Goal: Check status: Check status

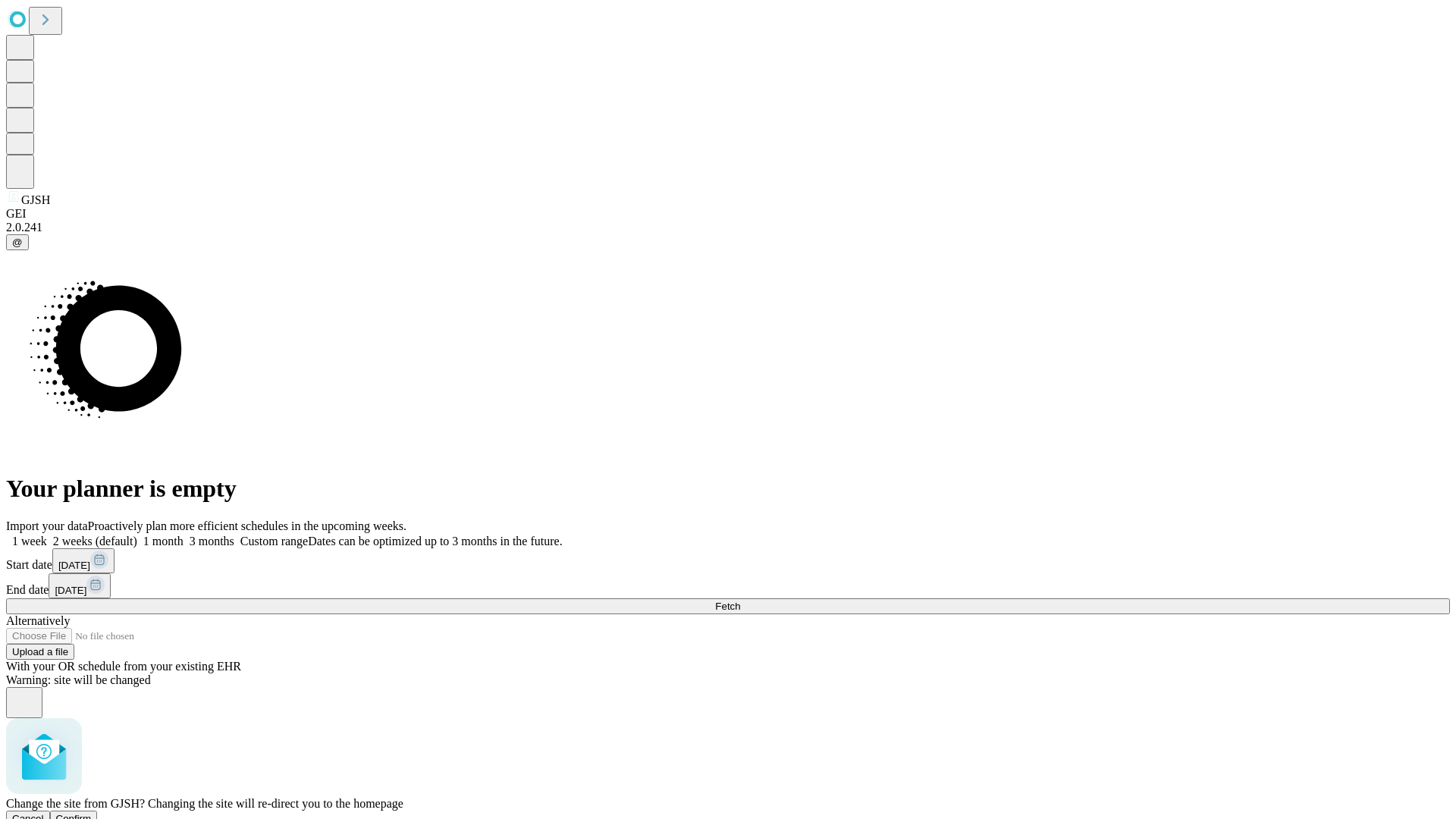
click at [92, 814] on span "Confirm" at bounding box center [74, 819] width 35 height 11
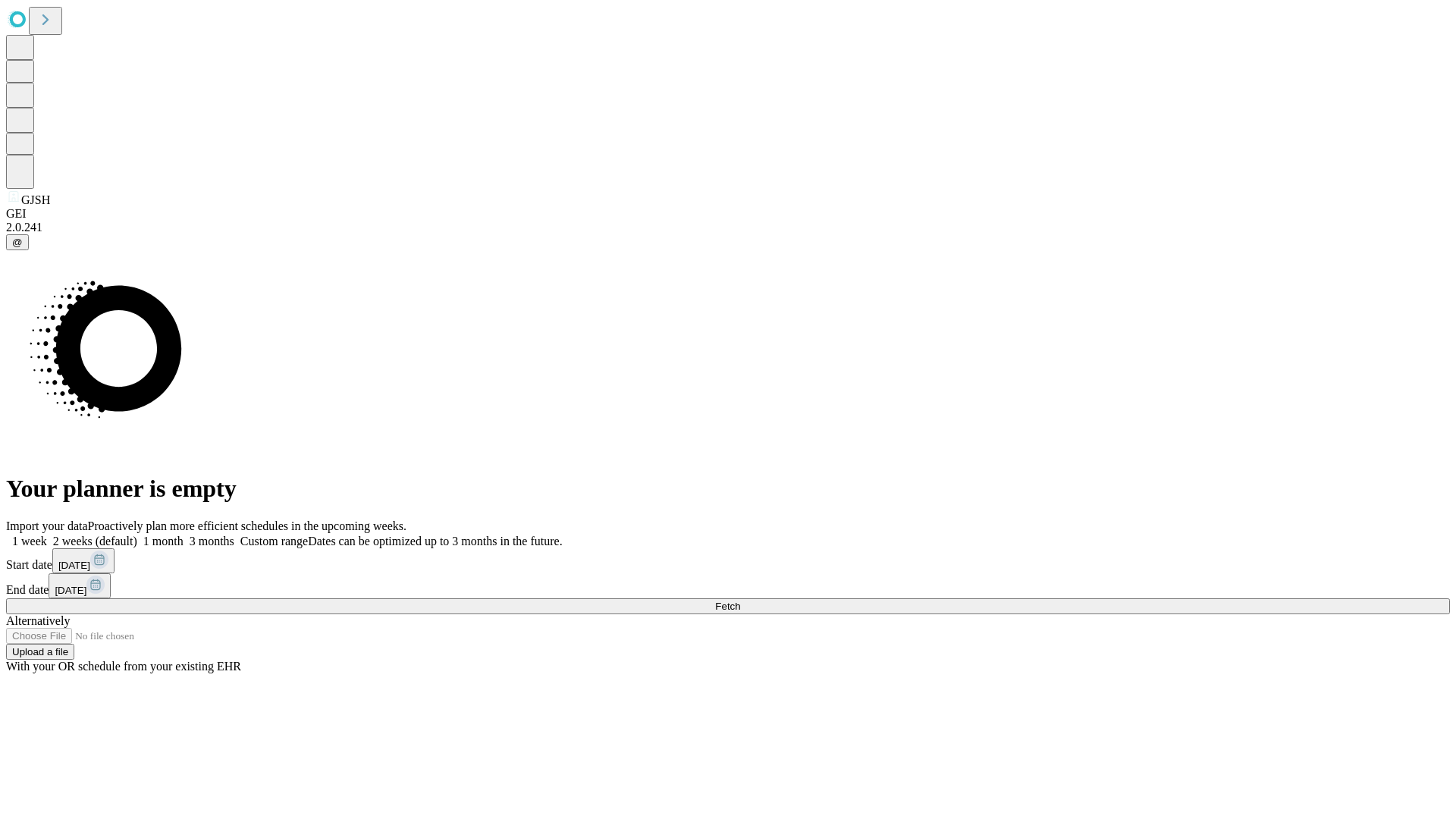
click at [184, 535] on label "1 month" at bounding box center [160, 541] width 46 height 13
click at [740, 601] on span "Fetch" at bounding box center [728, 606] width 25 height 11
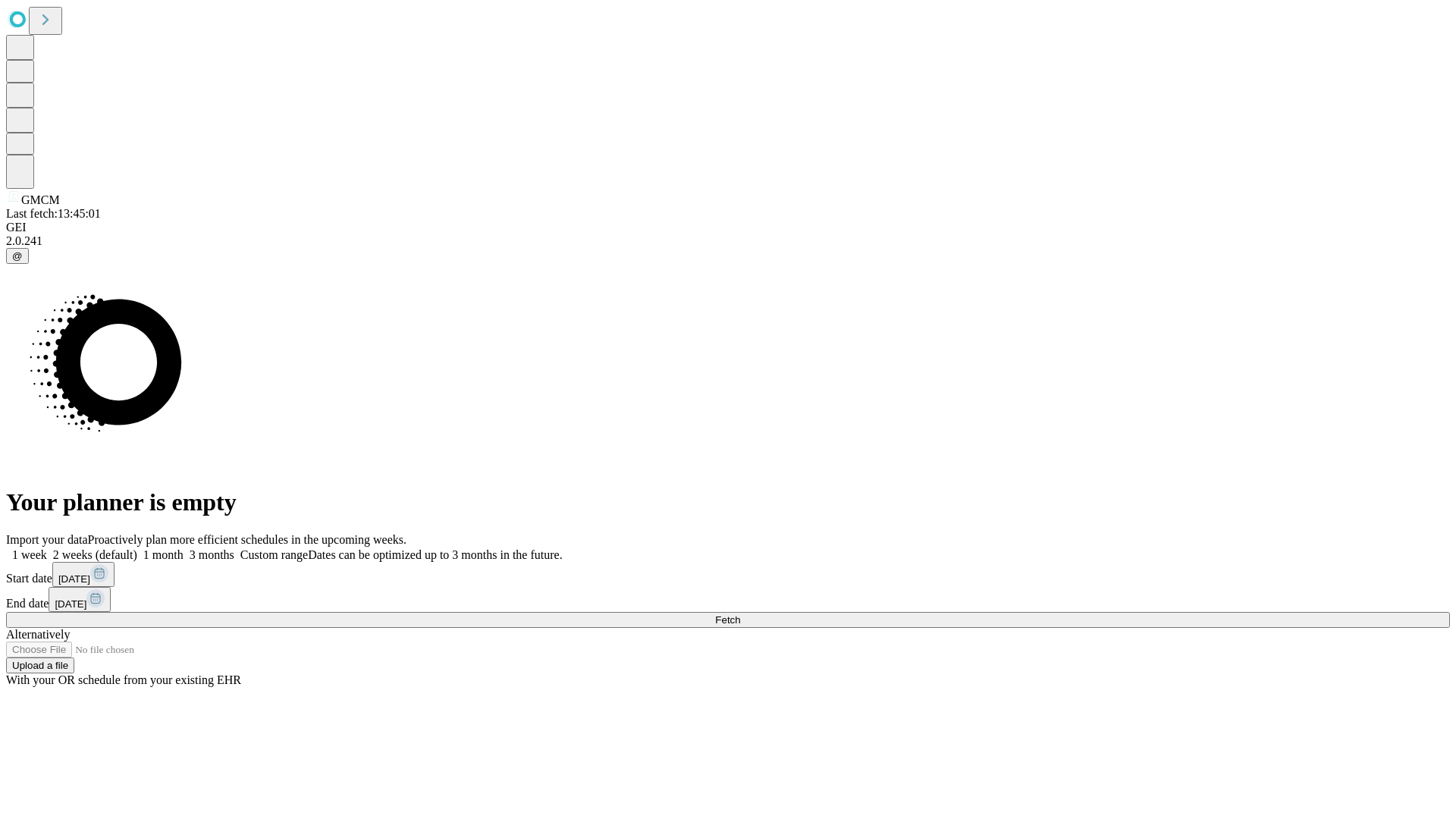
click at [184, 549] on label "1 month" at bounding box center [160, 555] width 46 height 13
click at [740, 615] on span "Fetch" at bounding box center [728, 620] width 25 height 11
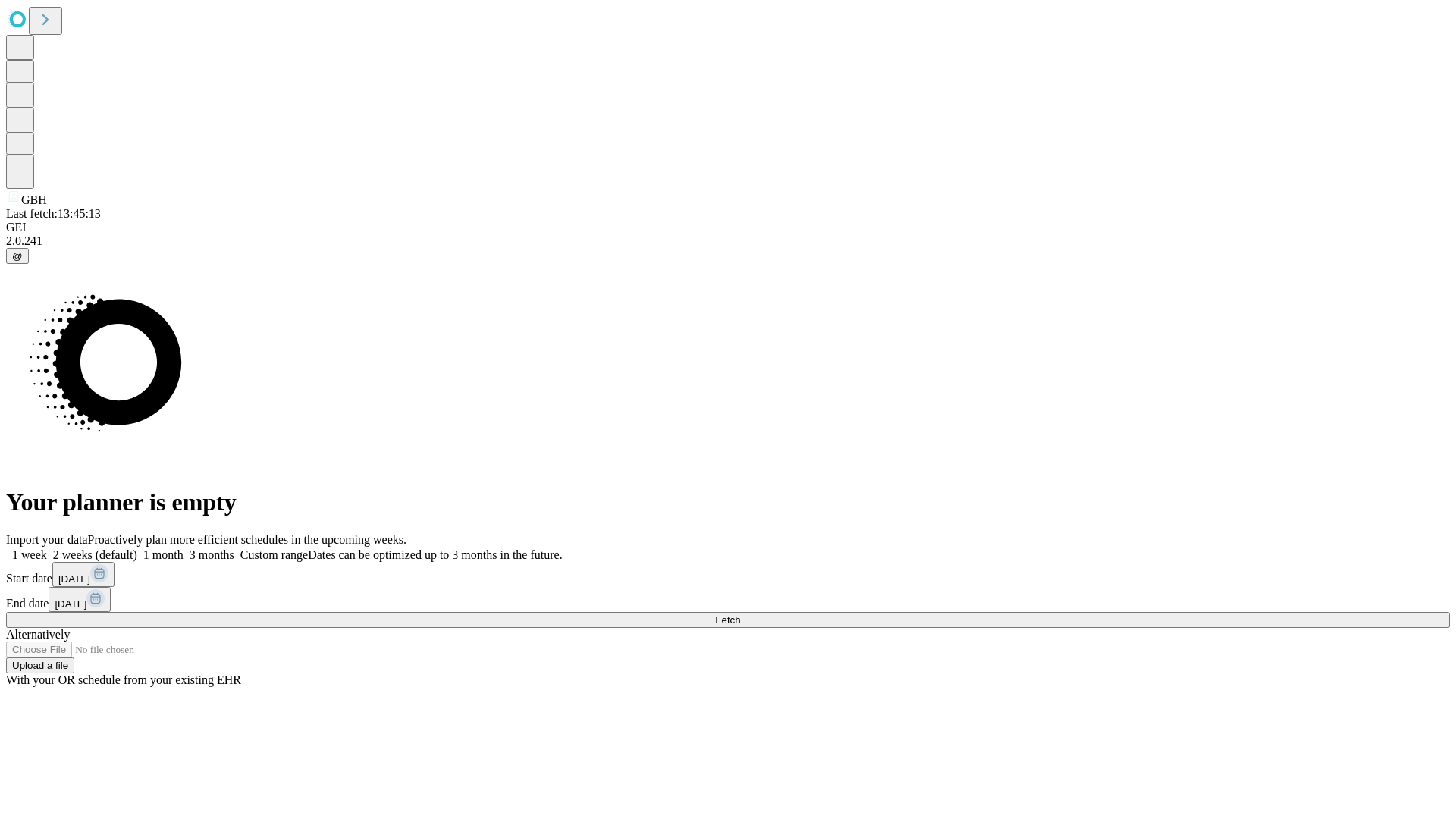
click at [184, 549] on label "1 month" at bounding box center [160, 555] width 46 height 13
click at [740, 615] on span "Fetch" at bounding box center [728, 620] width 25 height 11
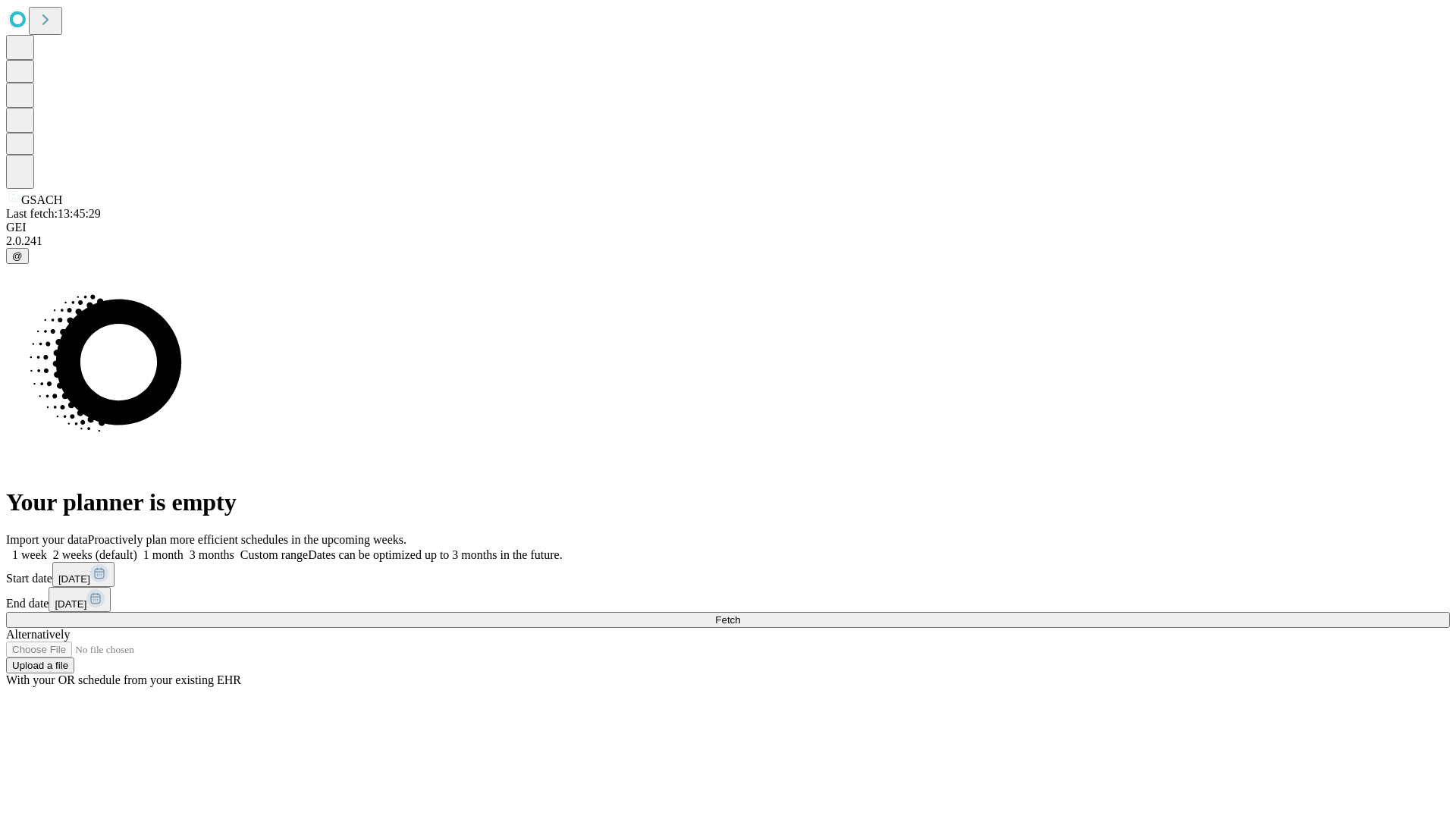
click at [184, 549] on label "1 month" at bounding box center [160, 555] width 46 height 13
click at [740, 615] on span "Fetch" at bounding box center [728, 620] width 25 height 11
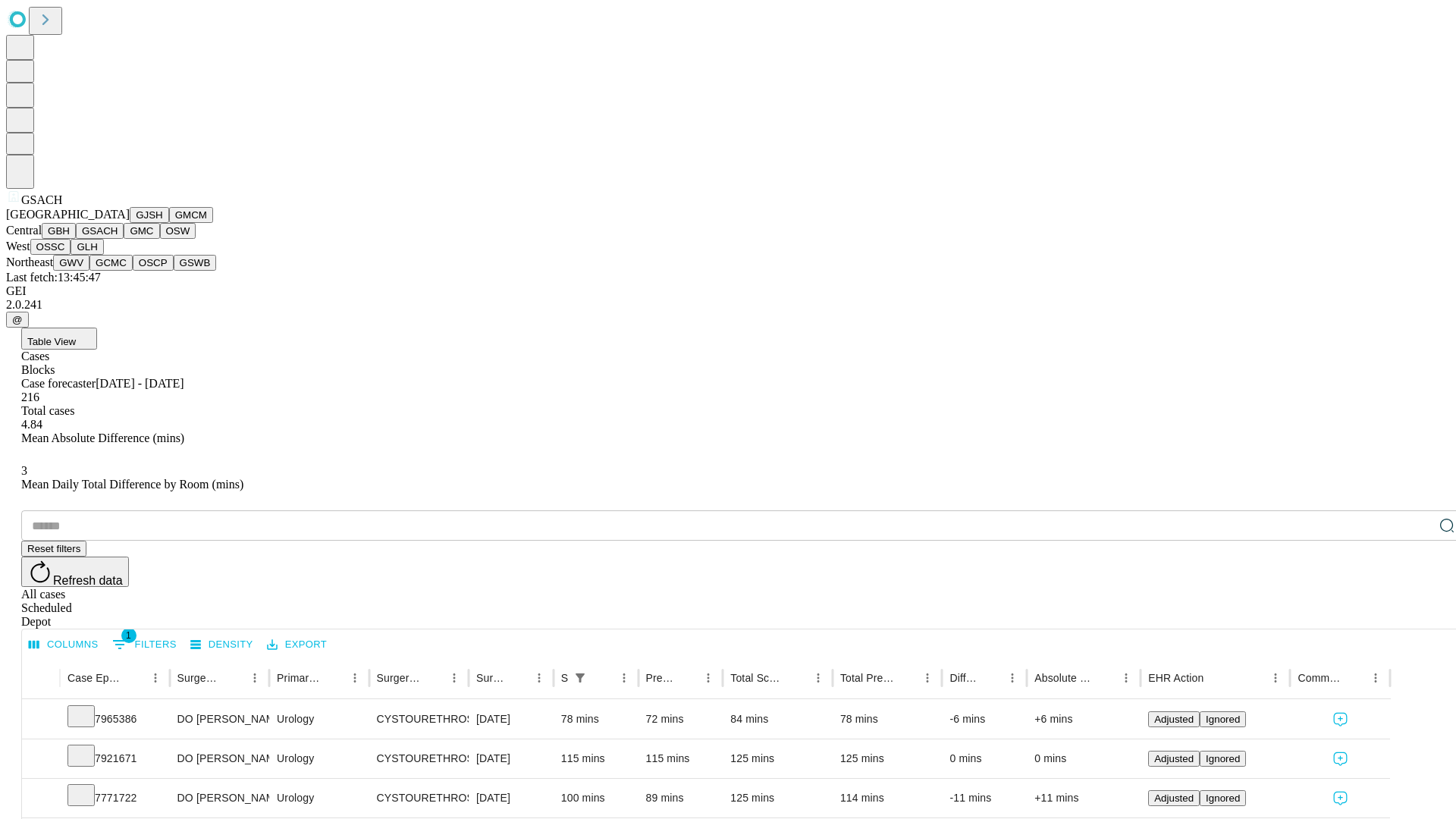
click at [124, 239] on button "GMC" at bounding box center [141, 231] width 35 height 16
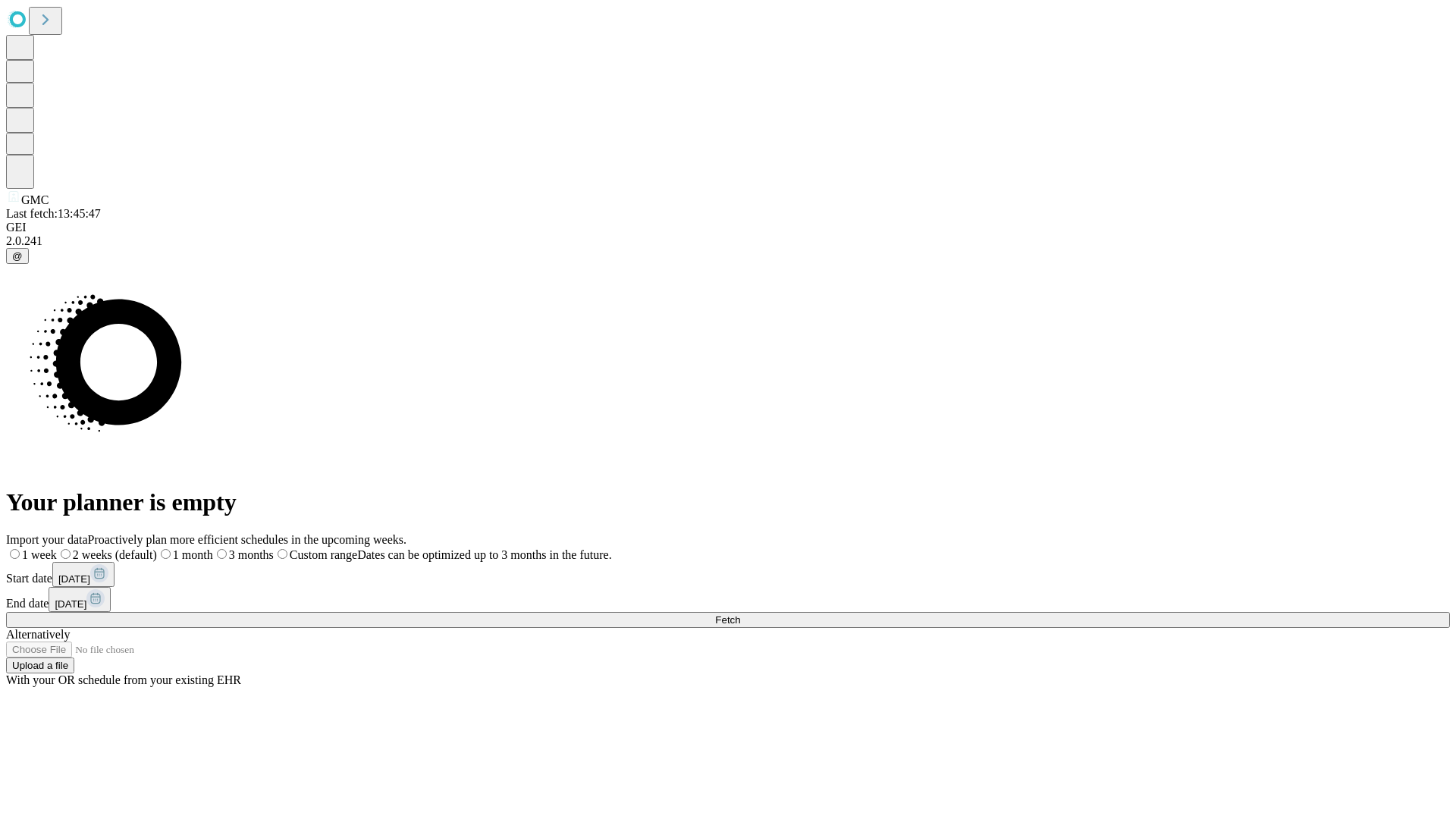
click at [213, 549] on label "1 month" at bounding box center [185, 555] width 57 height 13
click at [740, 615] on span "Fetch" at bounding box center [728, 620] width 25 height 11
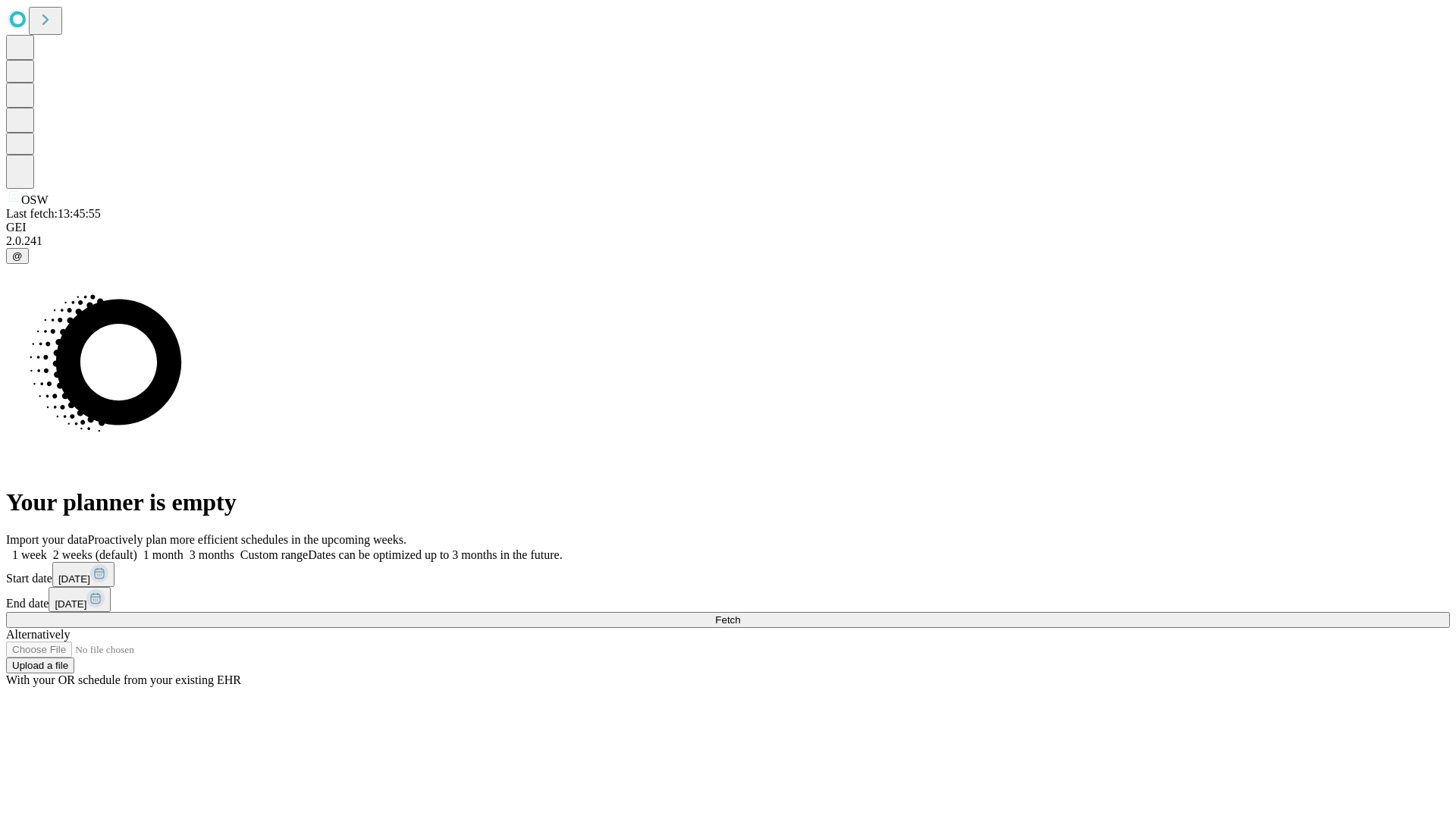
click at [184, 549] on label "1 month" at bounding box center [160, 555] width 46 height 13
click at [740, 615] on span "Fetch" at bounding box center [728, 620] width 25 height 11
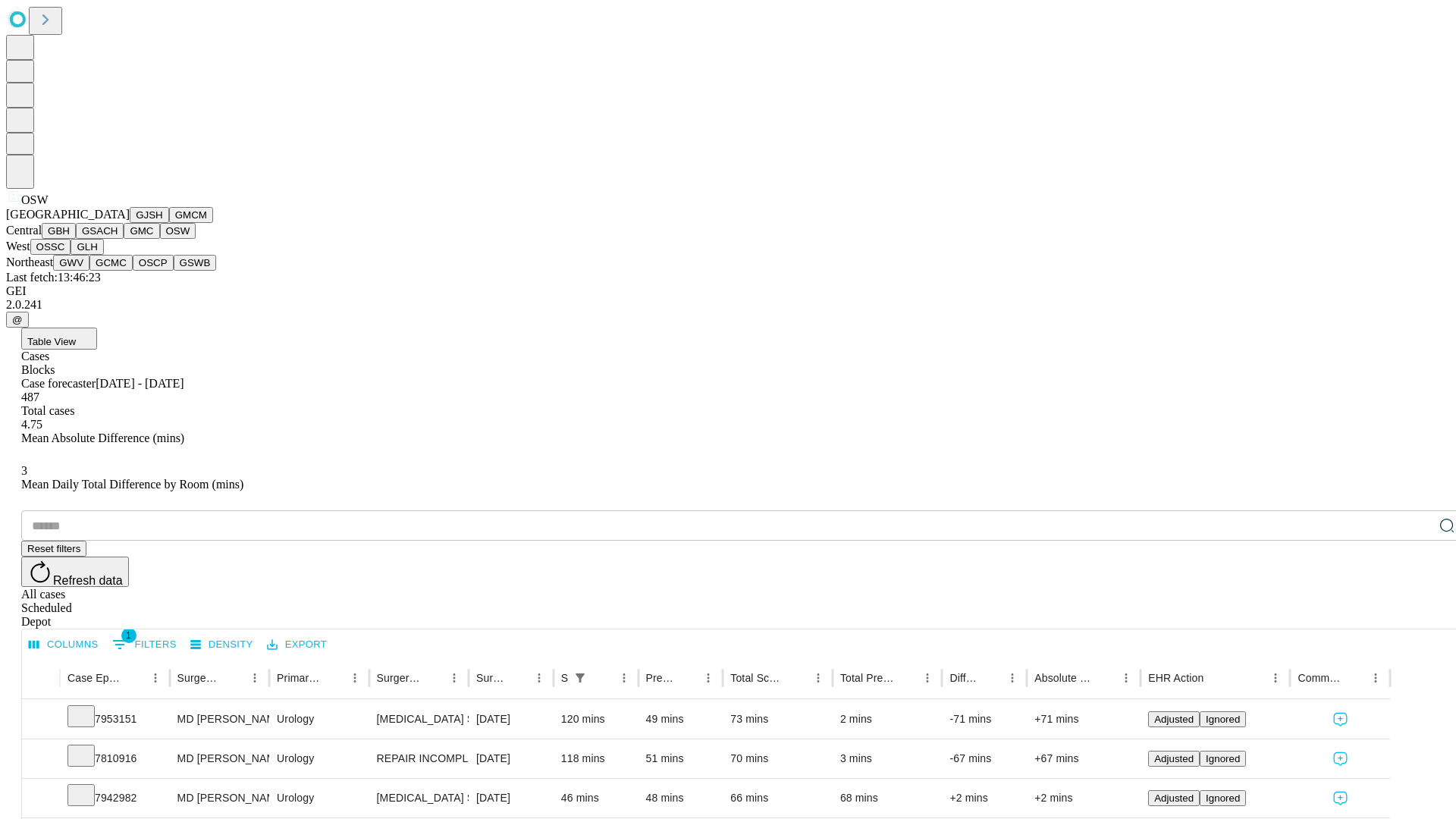
click at [72, 255] on button "OSSC" at bounding box center [50, 246] width 41 height 16
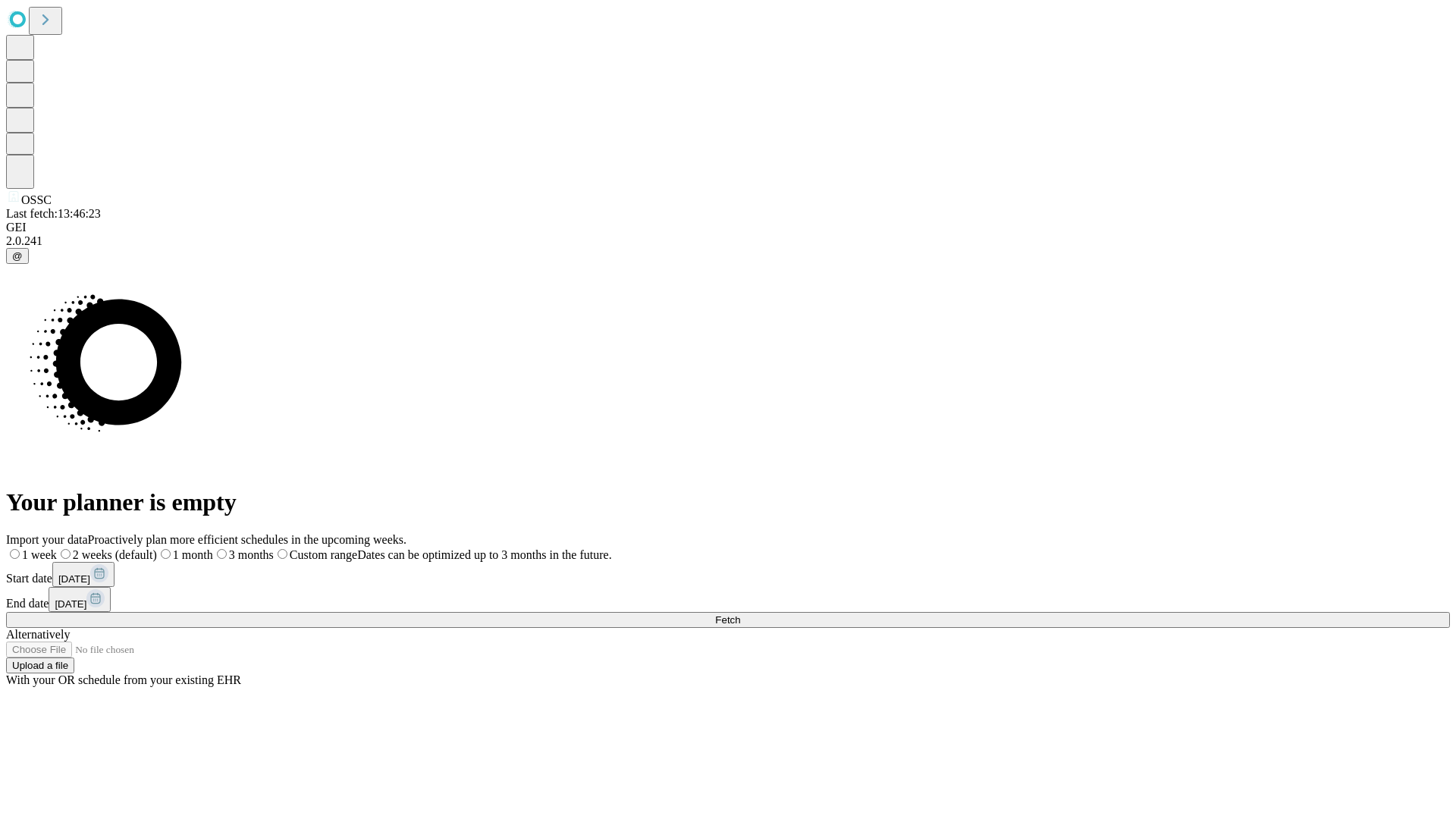
click at [213, 549] on label "1 month" at bounding box center [185, 555] width 57 height 13
click at [740, 615] on span "Fetch" at bounding box center [728, 620] width 25 height 11
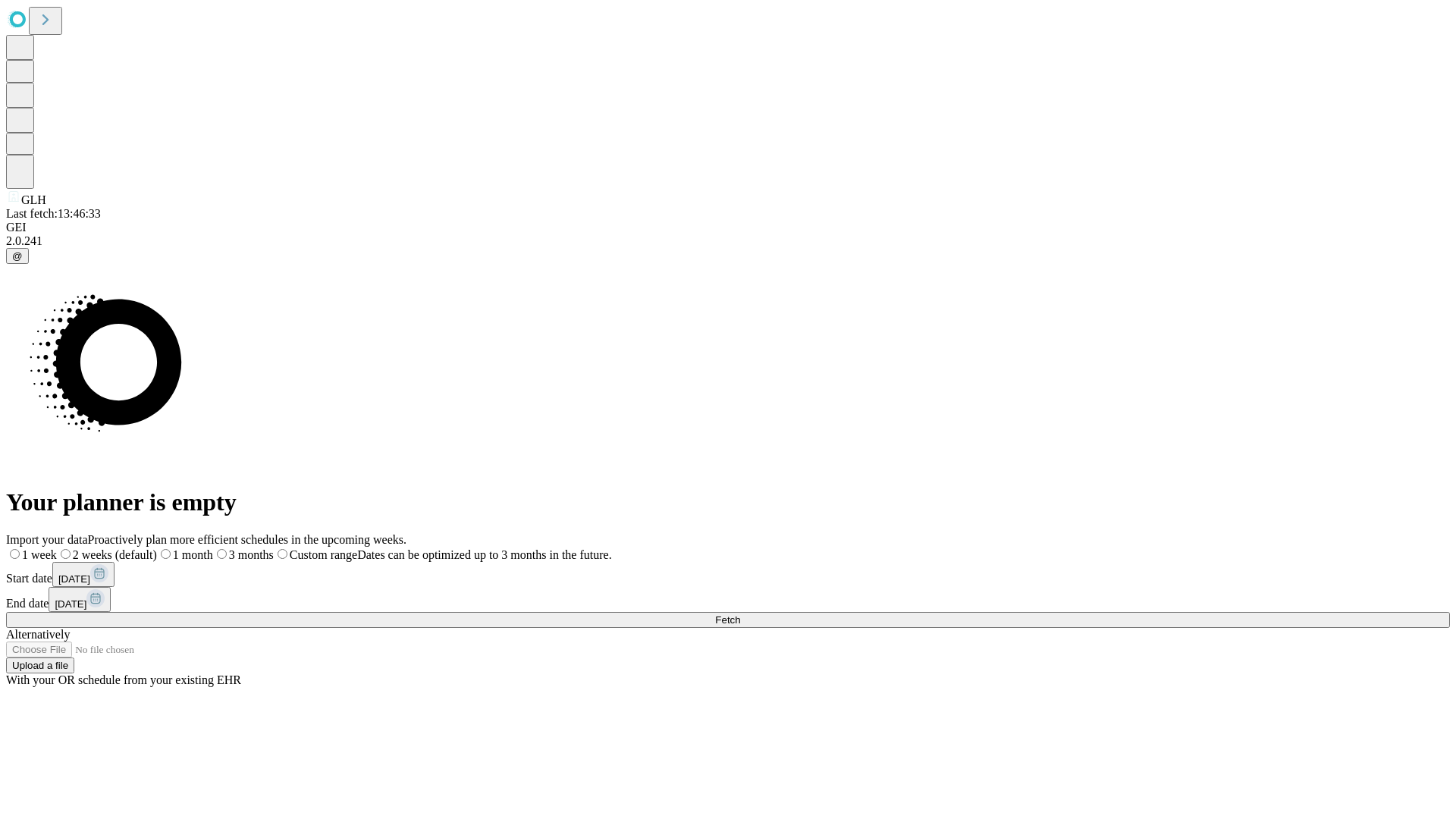
click at [213, 549] on label "1 month" at bounding box center [185, 555] width 57 height 13
click at [740, 615] on span "Fetch" at bounding box center [728, 620] width 25 height 11
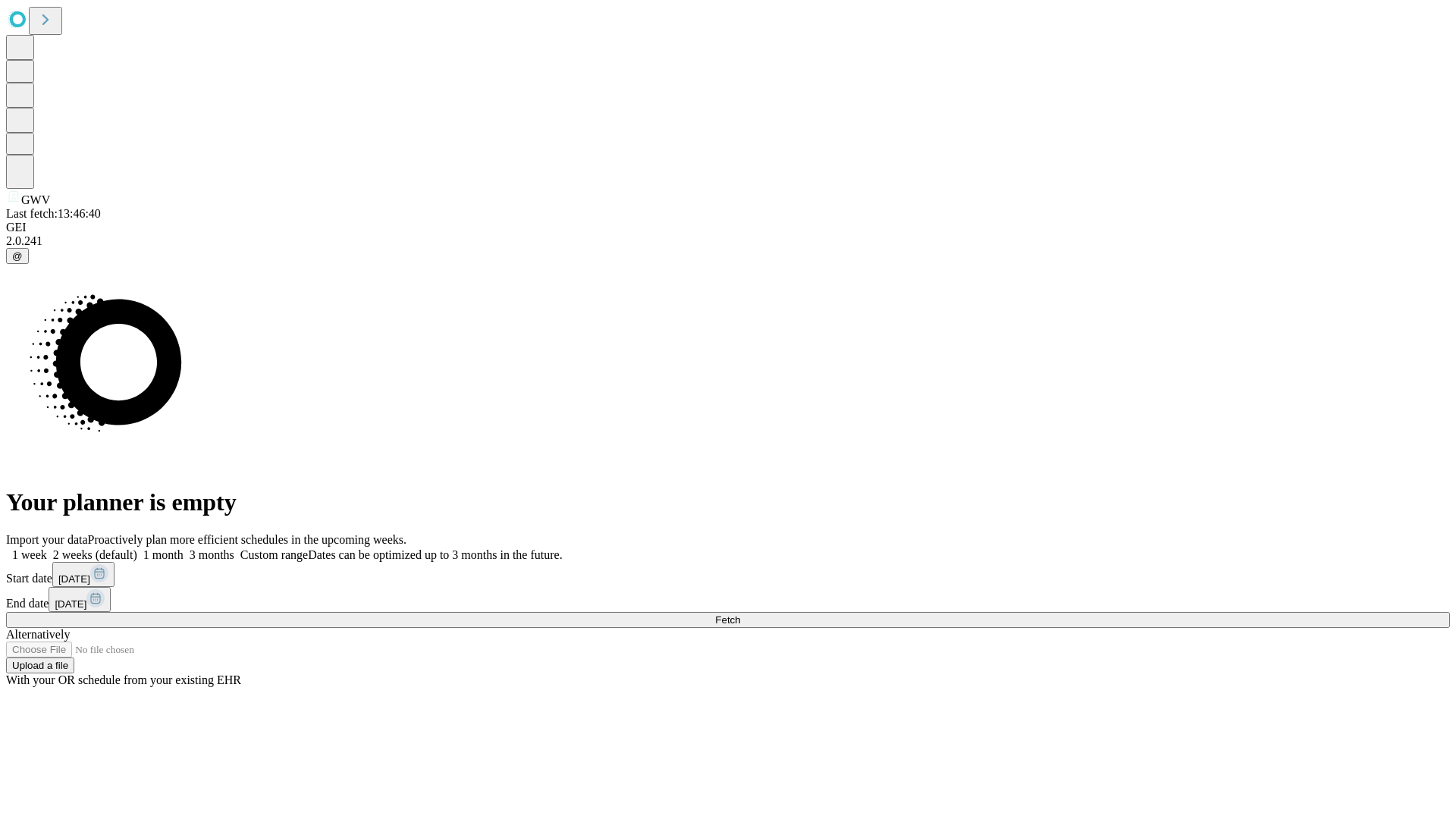
click at [184, 549] on label "1 month" at bounding box center [160, 555] width 46 height 13
click at [740, 615] on span "Fetch" at bounding box center [728, 620] width 25 height 11
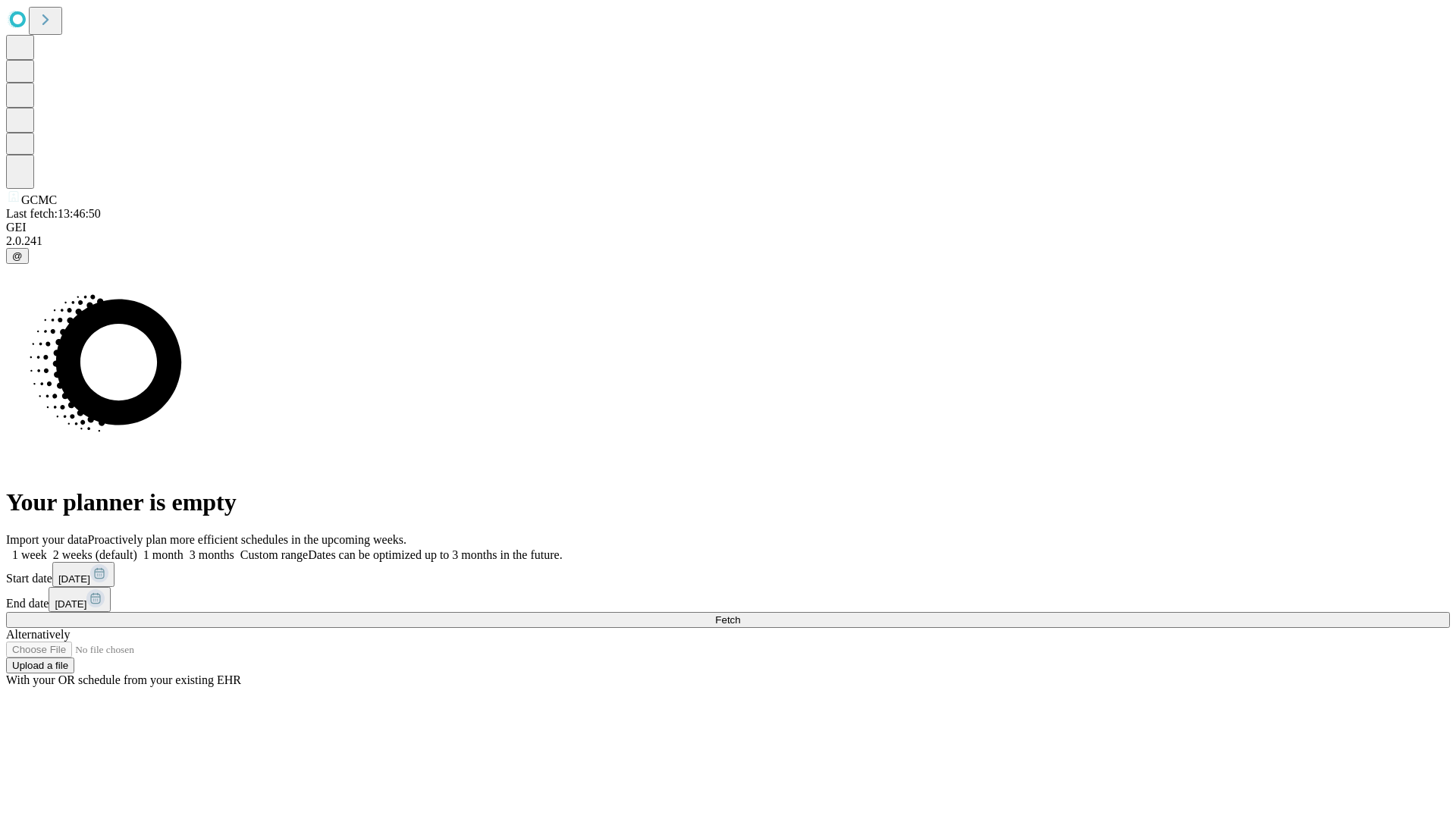
click at [740, 615] on span "Fetch" at bounding box center [728, 620] width 25 height 11
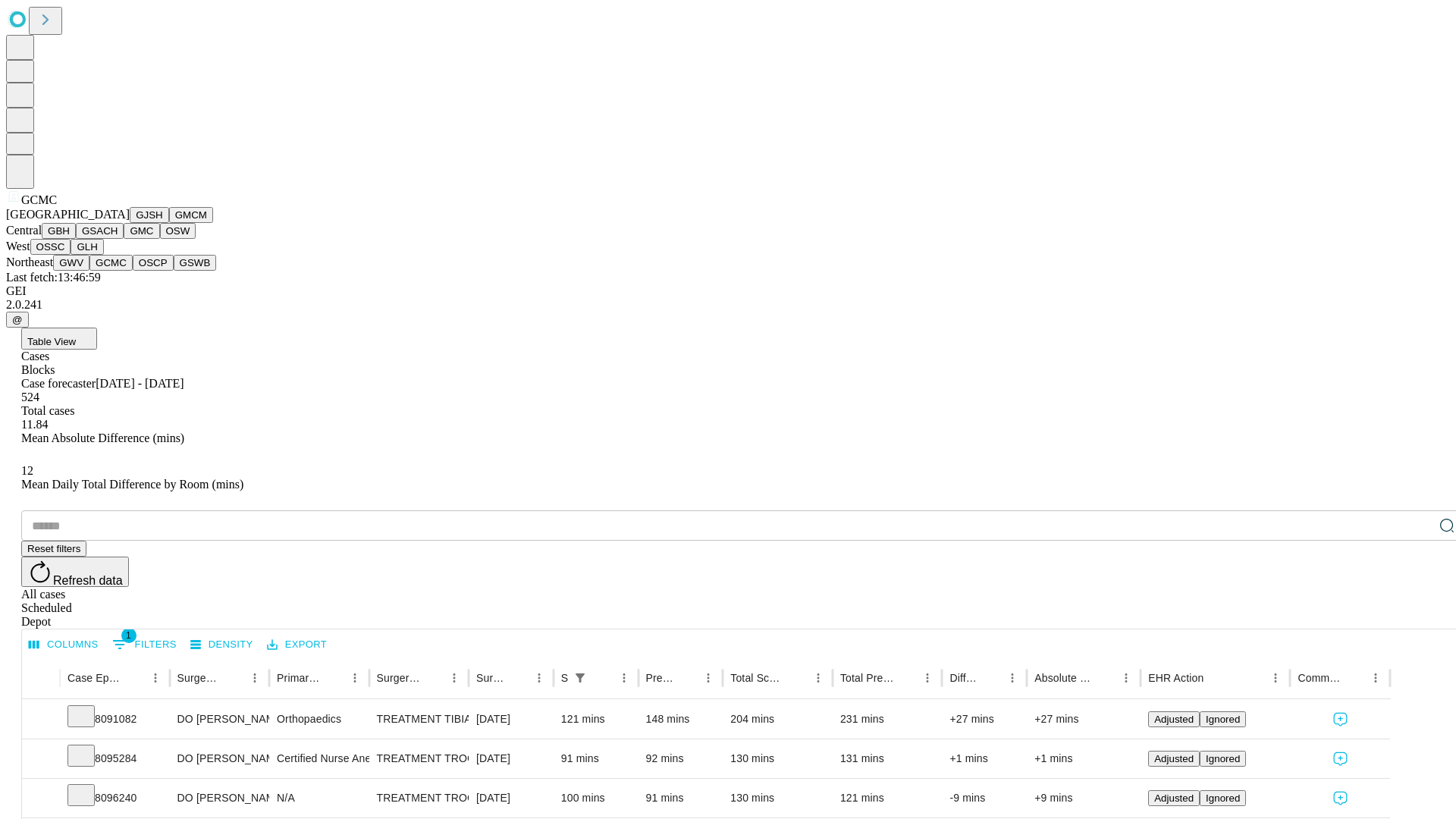
click at [132, 271] on button "OSCP" at bounding box center [153, 263] width 41 height 16
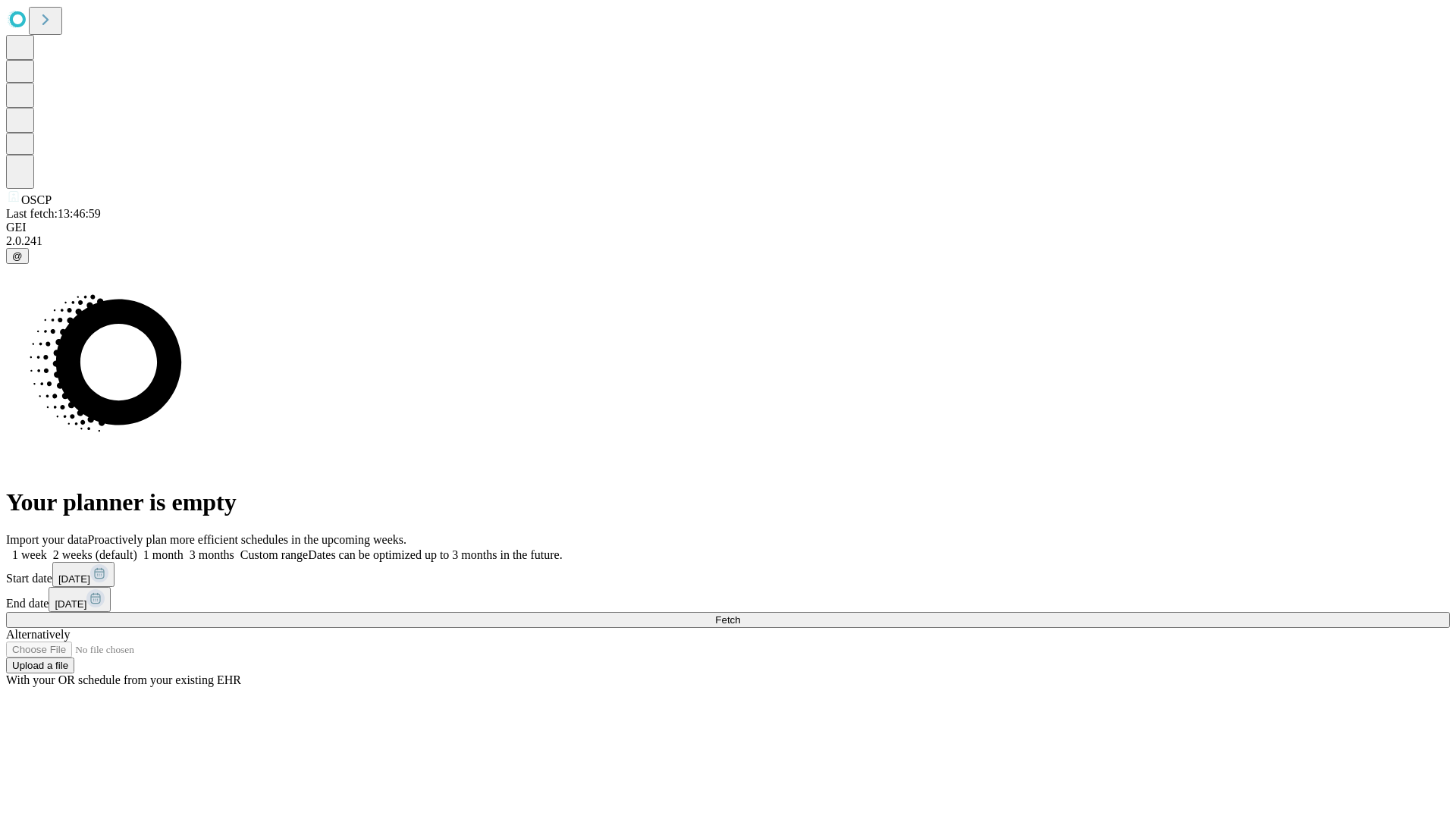
click at [184, 549] on label "1 month" at bounding box center [160, 555] width 46 height 13
click at [740, 615] on span "Fetch" at bounding box center [728, 620] width 25 height 11
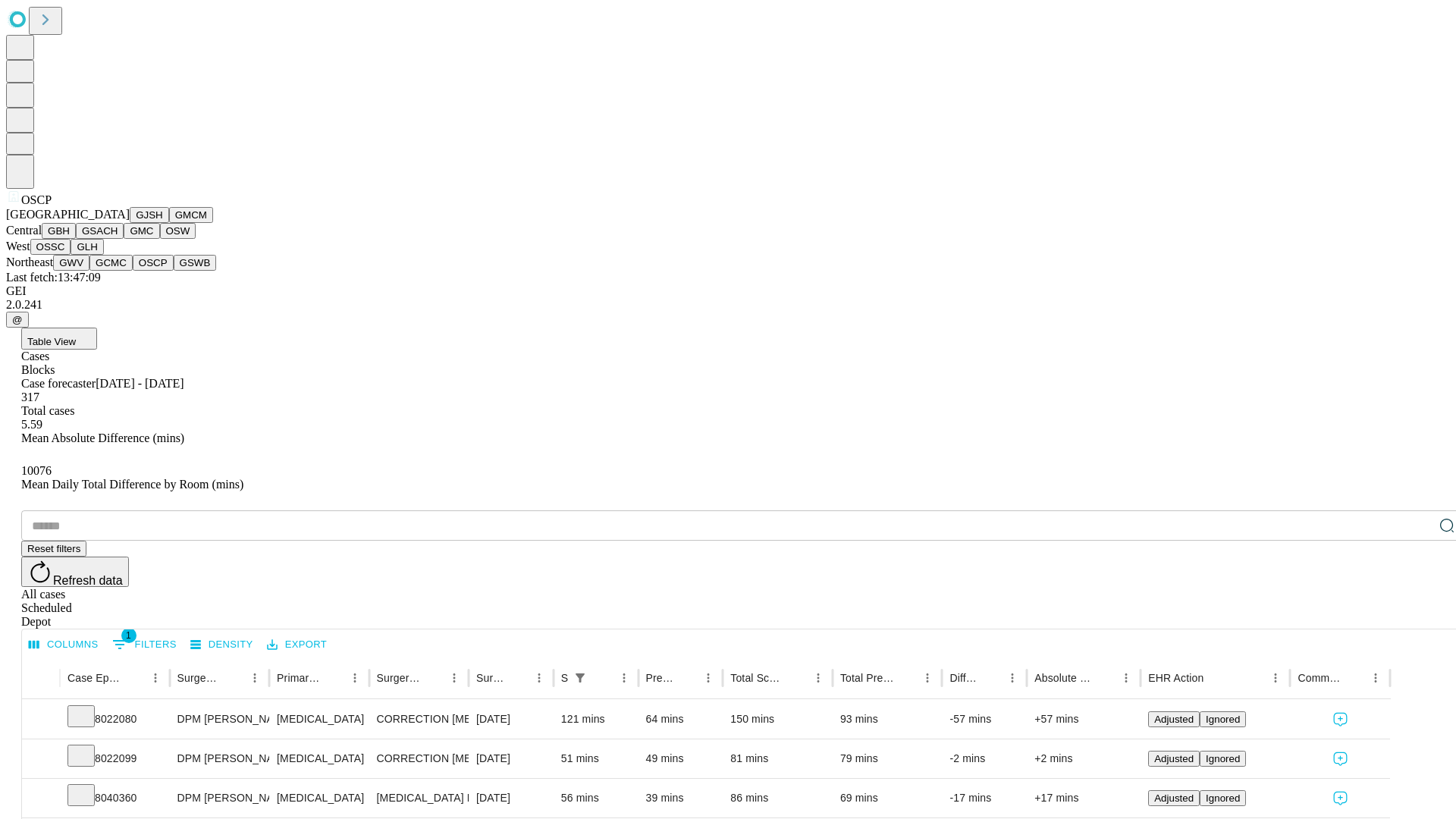
click at [174, 271] on button "GSWB" at bounding box center [195, 263] width 43 height 16
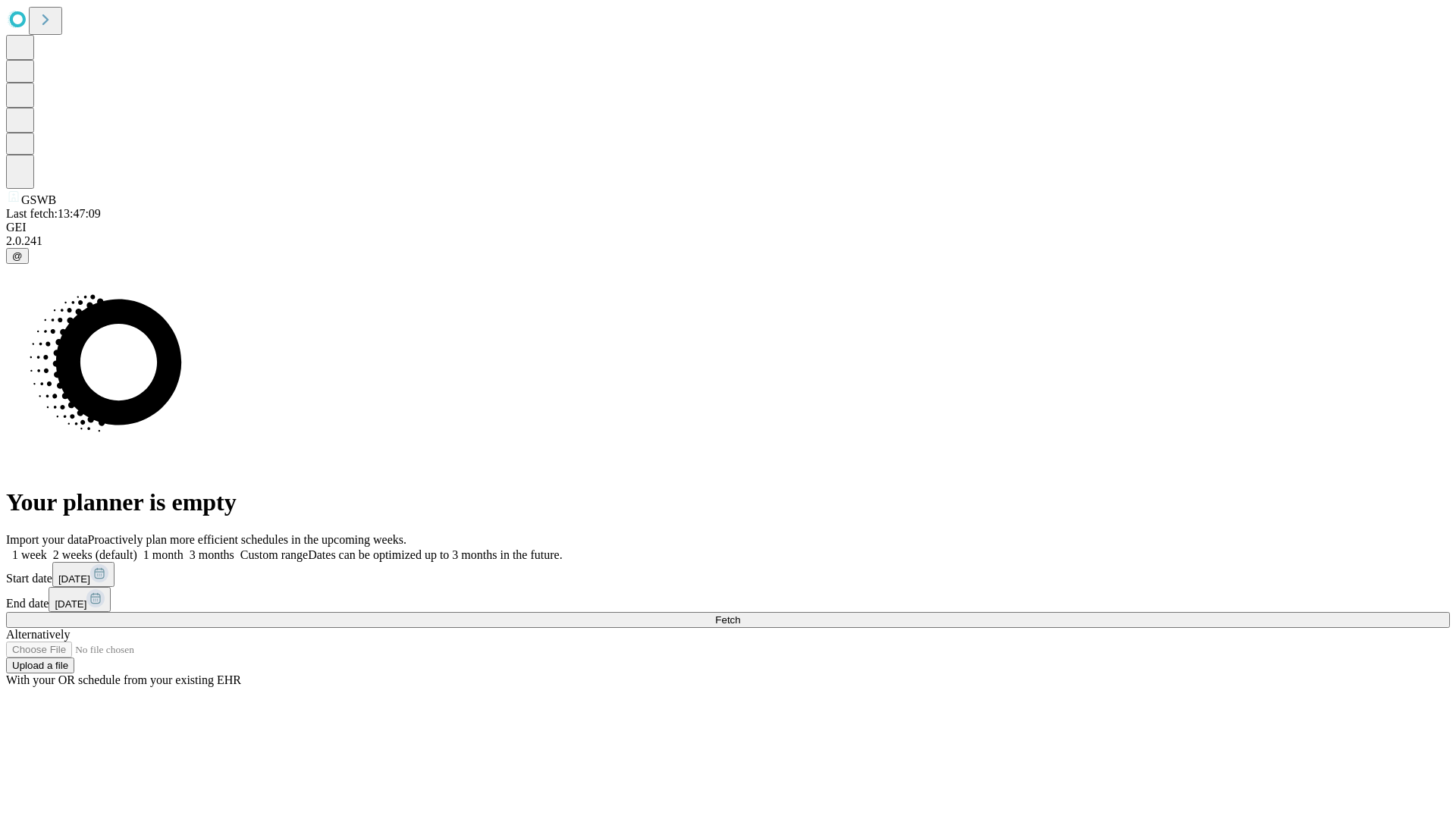
click at [184, 549] on label "1 month" at bounding box center [160, 555] width 46 height 13
click at [740, 615] on span "Fetch" at bounding box center [728, 620] width 25 height 11
